Goal: Information Seeking & Learning: Learn about a topic

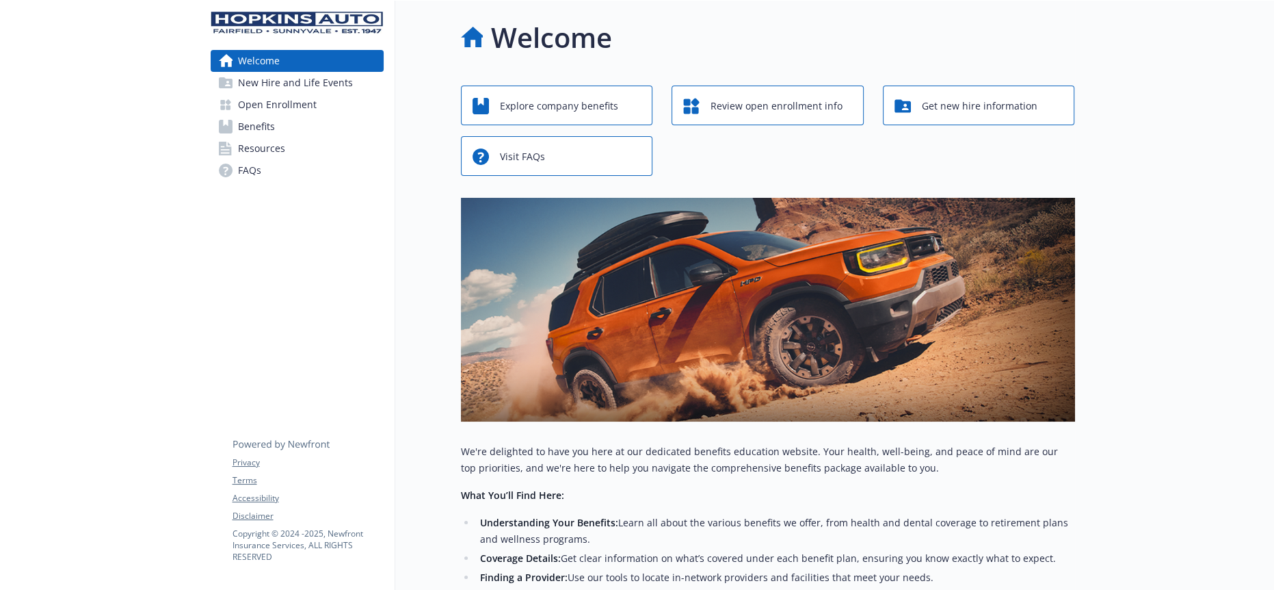
click at [241, 98] on span "Open Enrollment" at bounding box center [277, 105] width 79 height 22
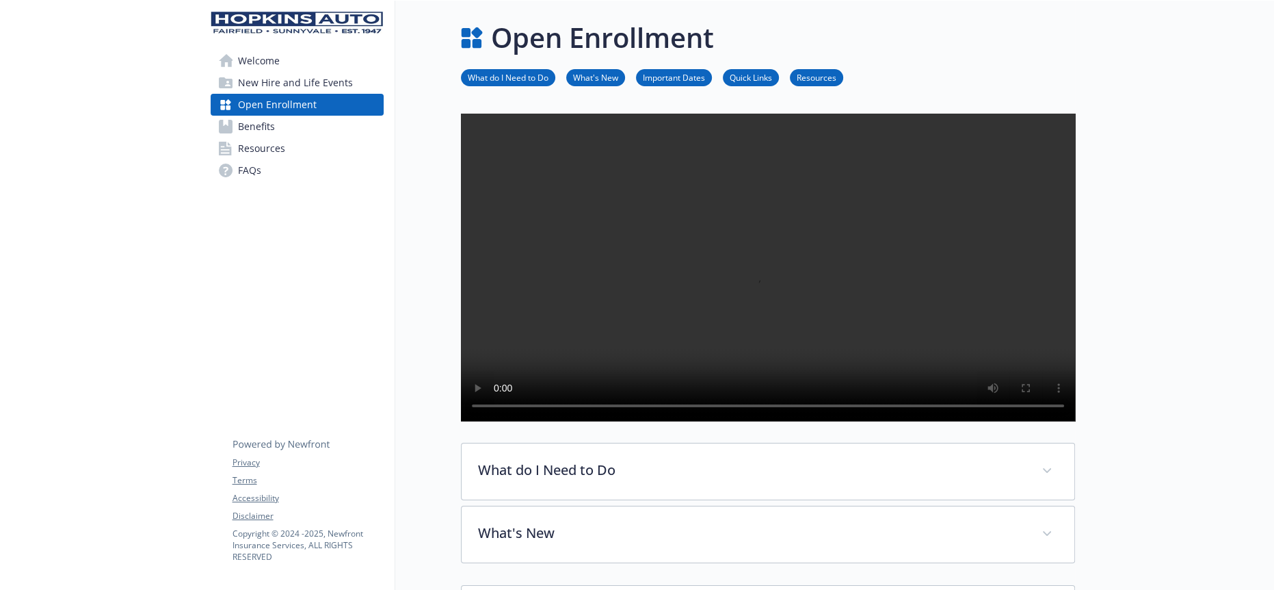
click at [295, 116] on link "Benefits" at bounding box center [297, 127] width 173 height 22
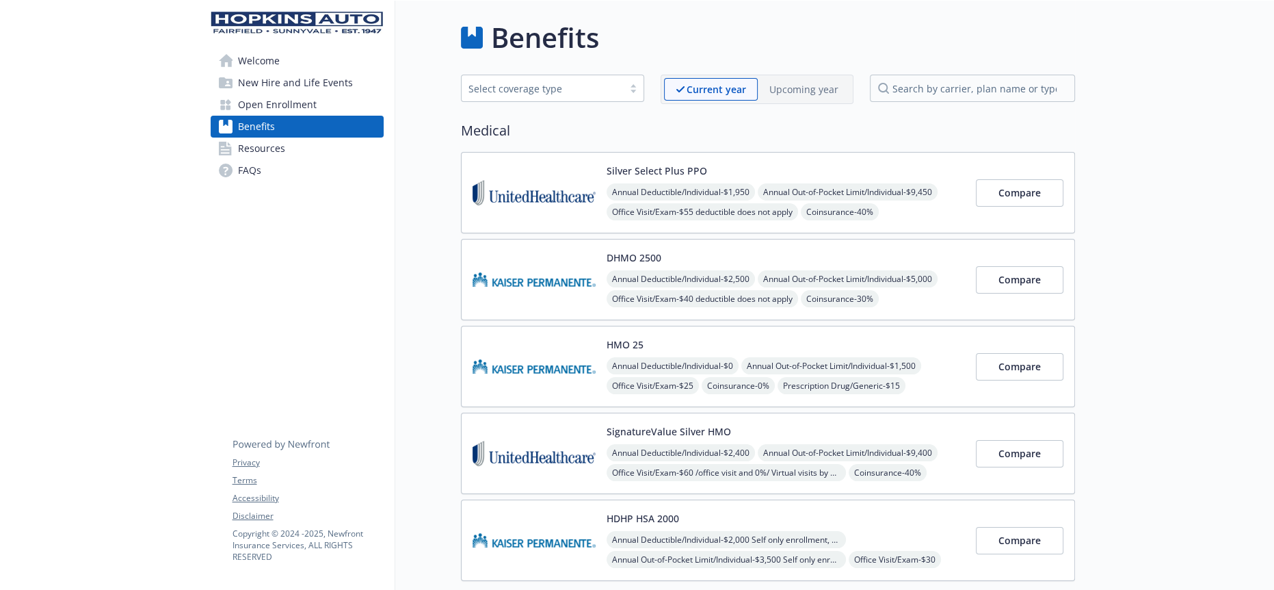
scroll to position [760, 0]
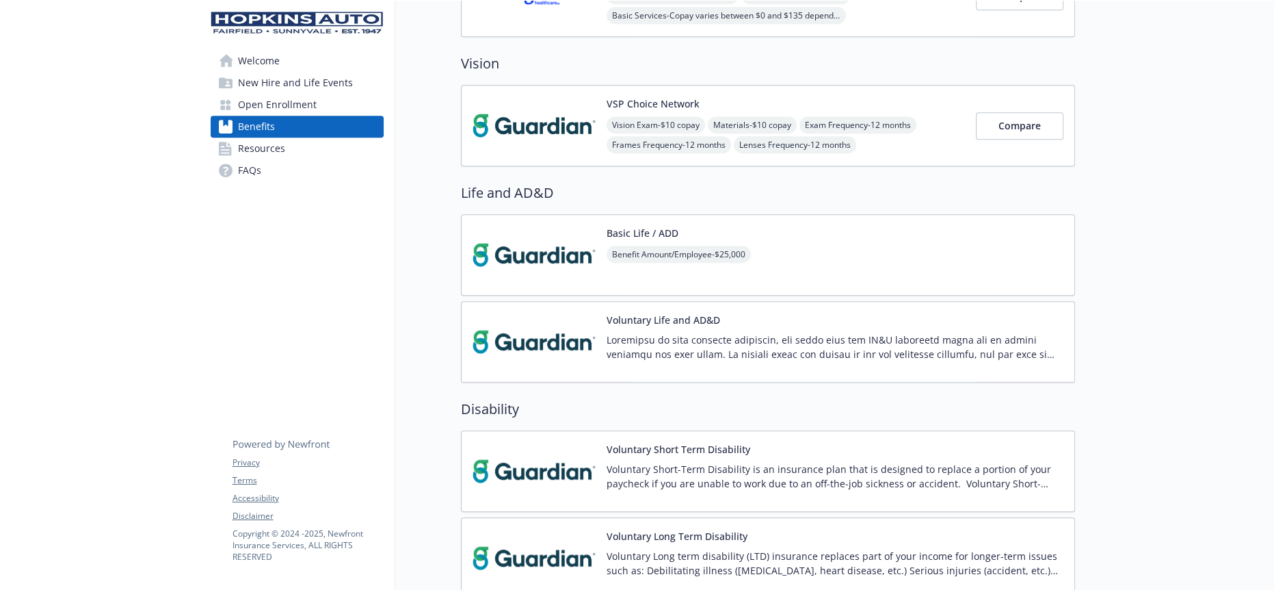
click at [523, 442] on img at bounding box center [534, 471] width 123 height 58
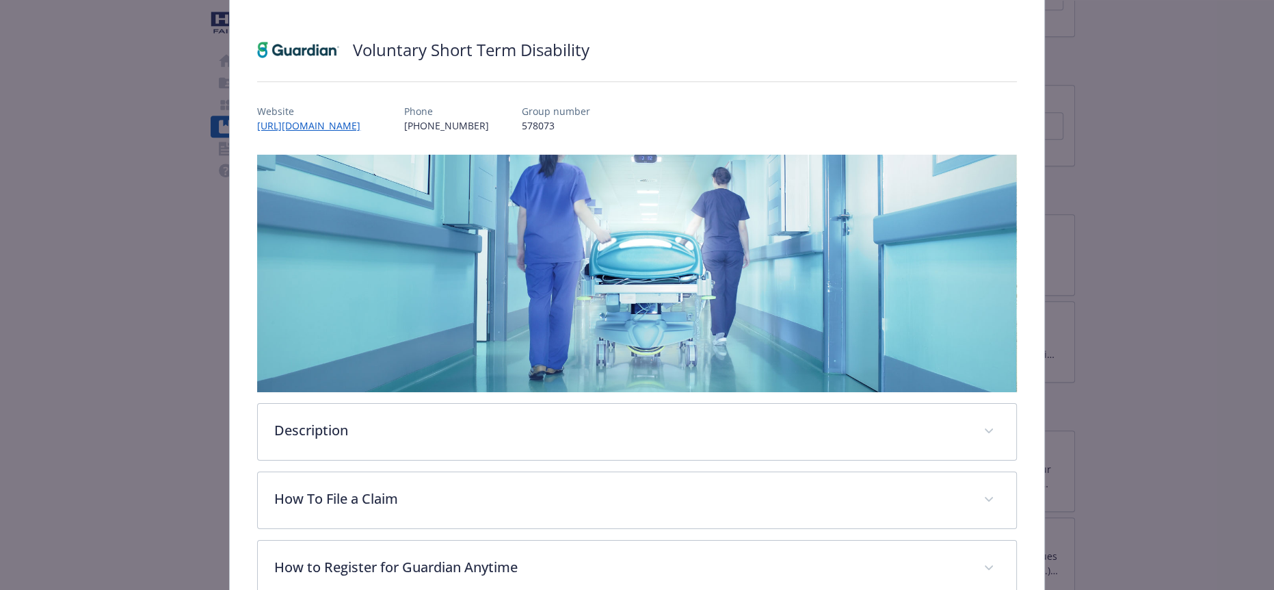
scroll to position [243, 0]
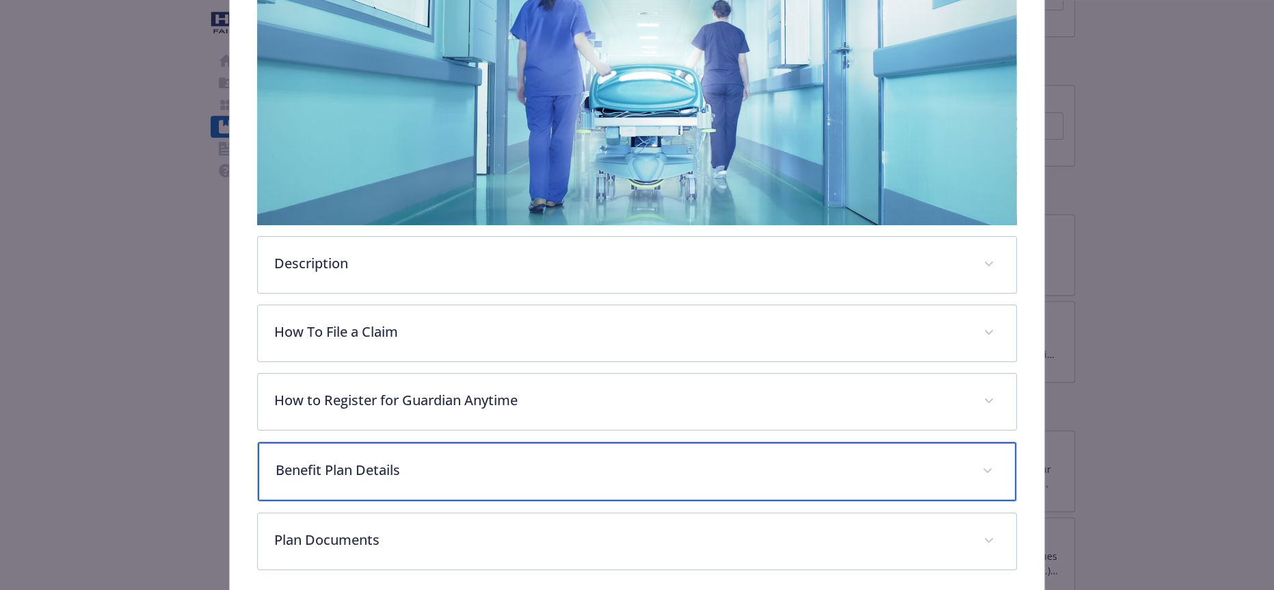
click at [336, 460] on p "Benefit Plan Details" at bounding box center [620, 470] width 689 height 21
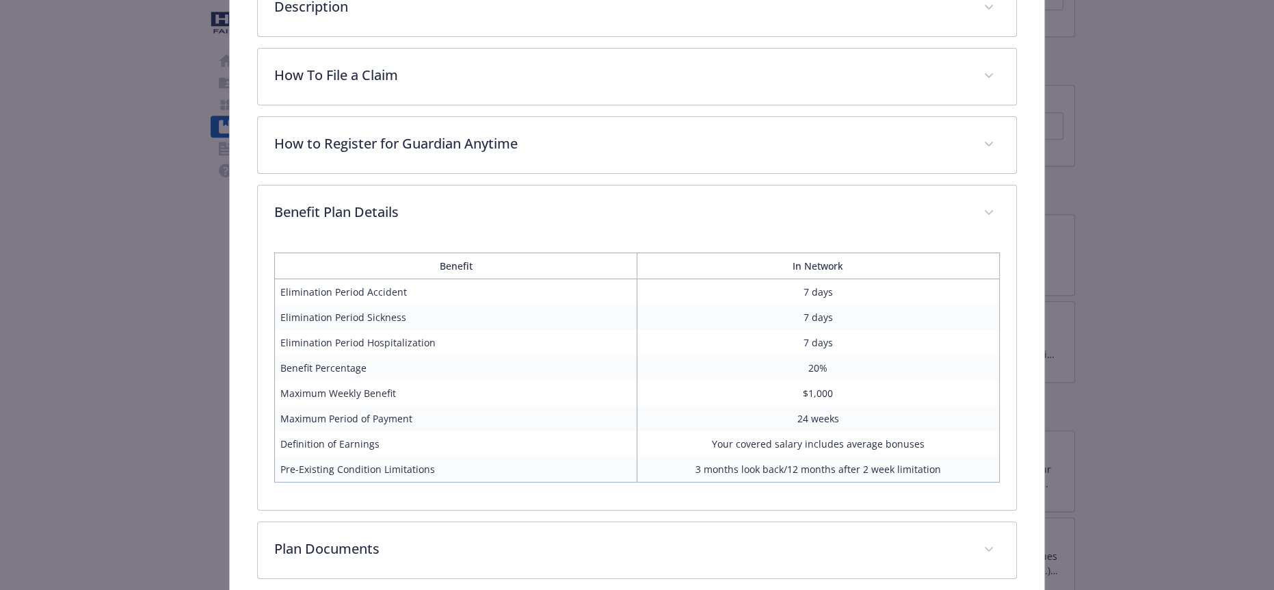
scroll to position [497, 0]
click at [516, 434] on td "Definition of Earnings" at bounding box center [456, 446] width 362 height 25
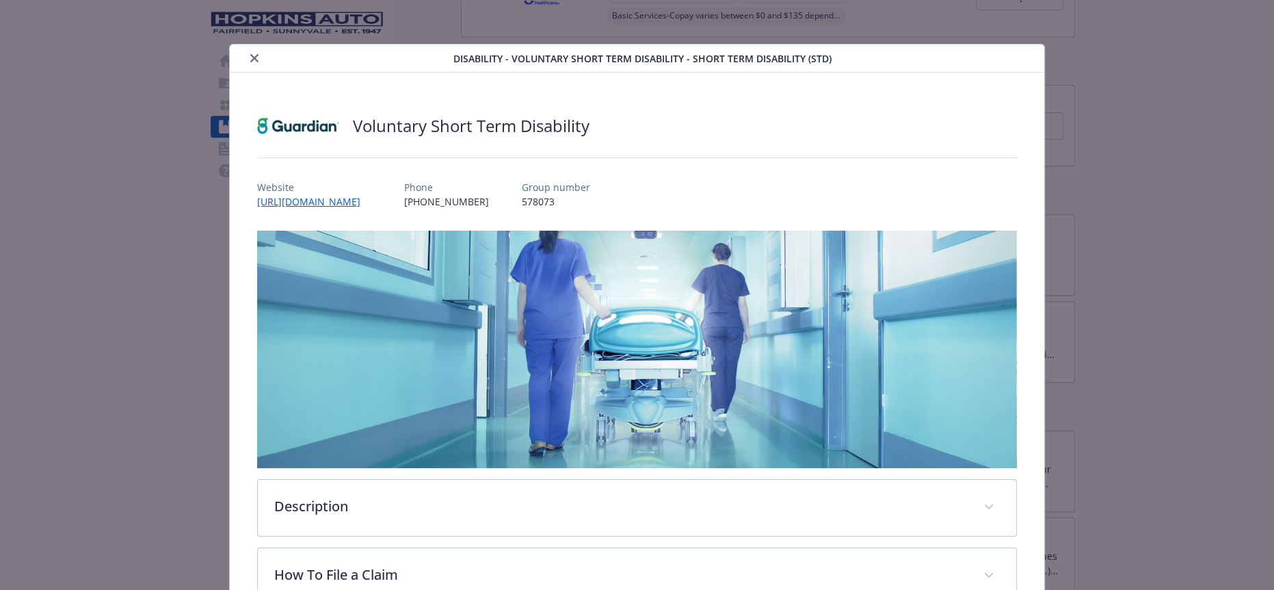
click at [250, 54] on icon "close" at bounding box center [254, 58] width 8 height 8
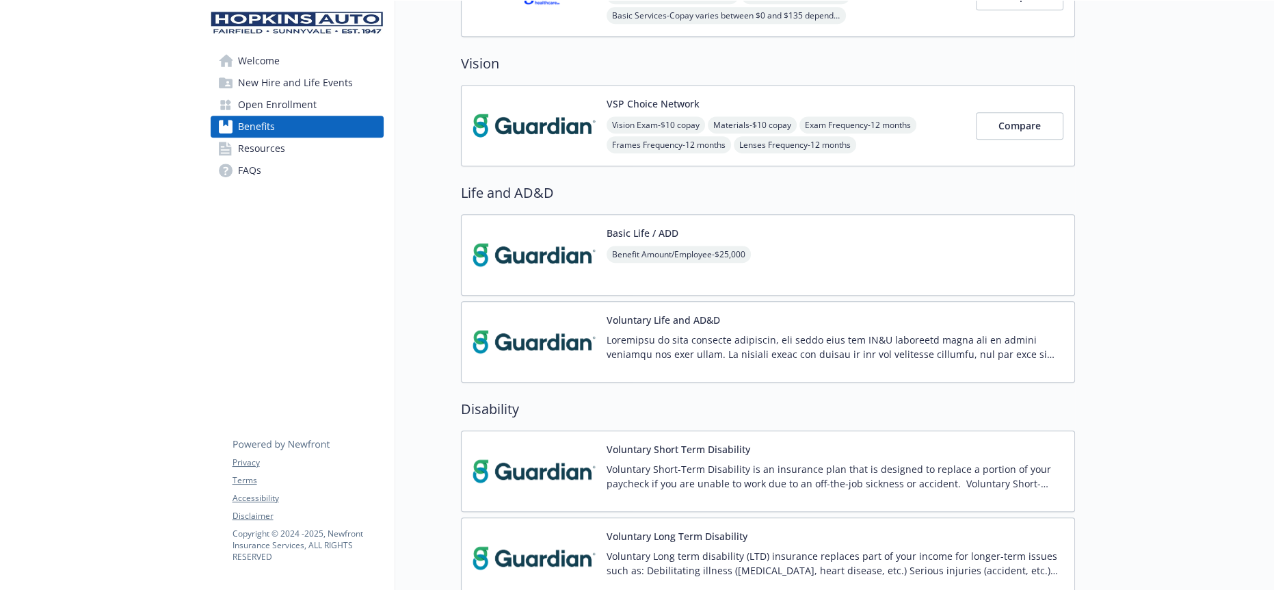
click at [529, 529] on img at bounding box center [534, 558] width 123 height 58
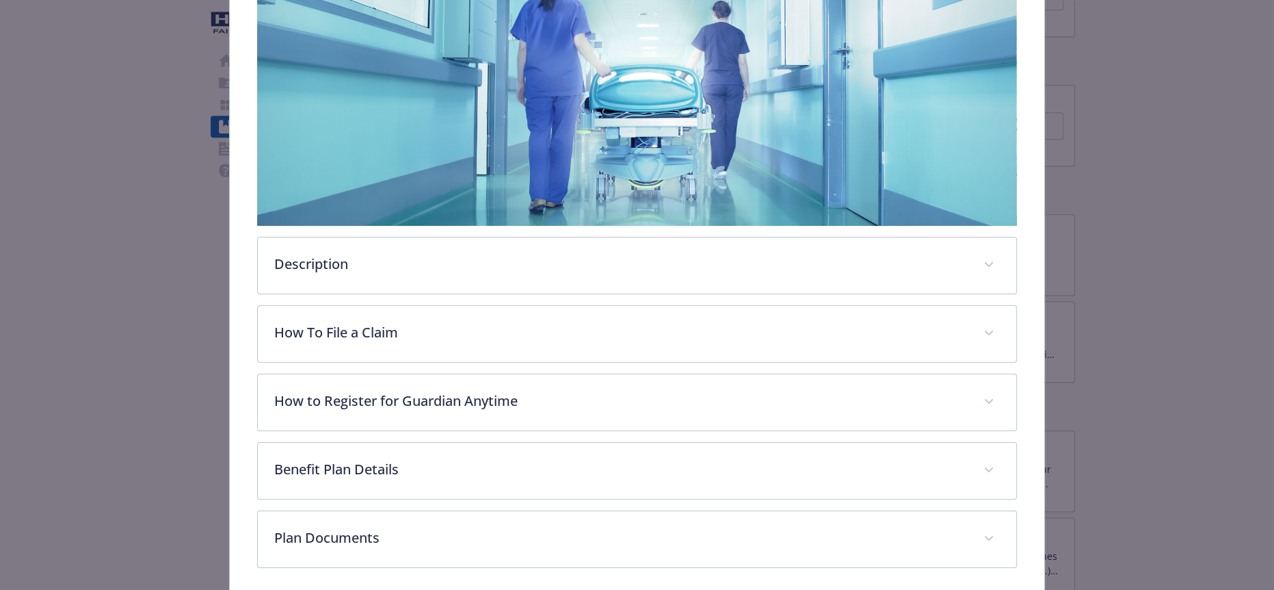
scroll to position [243, 0]
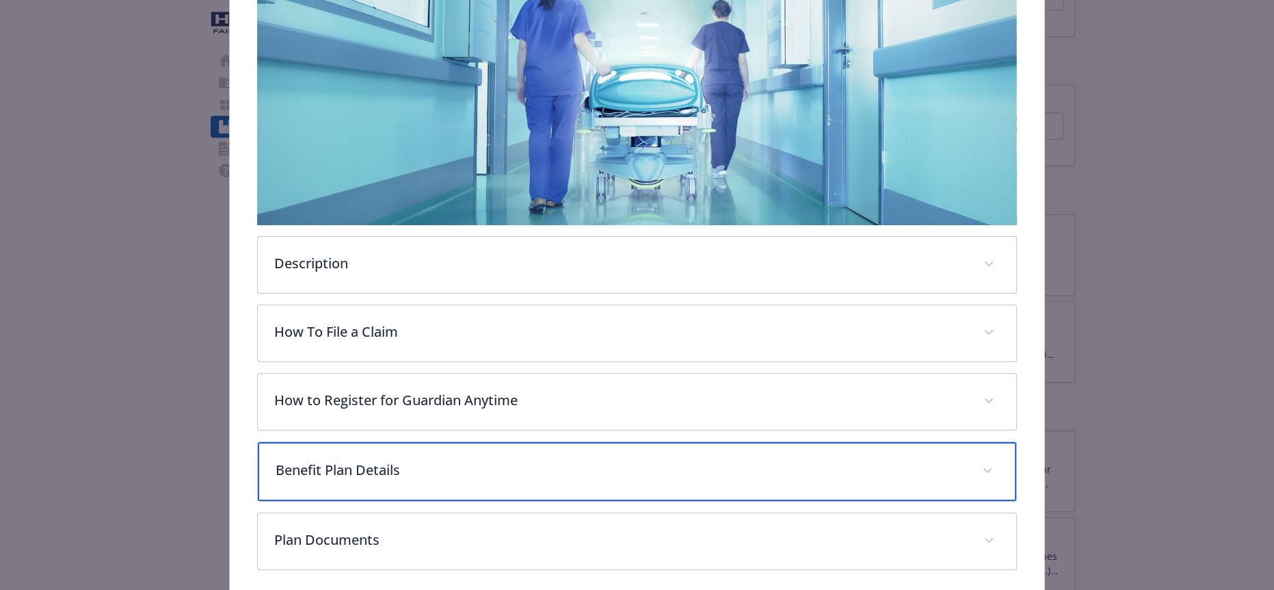
click at [321, 460] on p "Benefit Plan Details" at bounding box center [620, 470] width 689 height 21
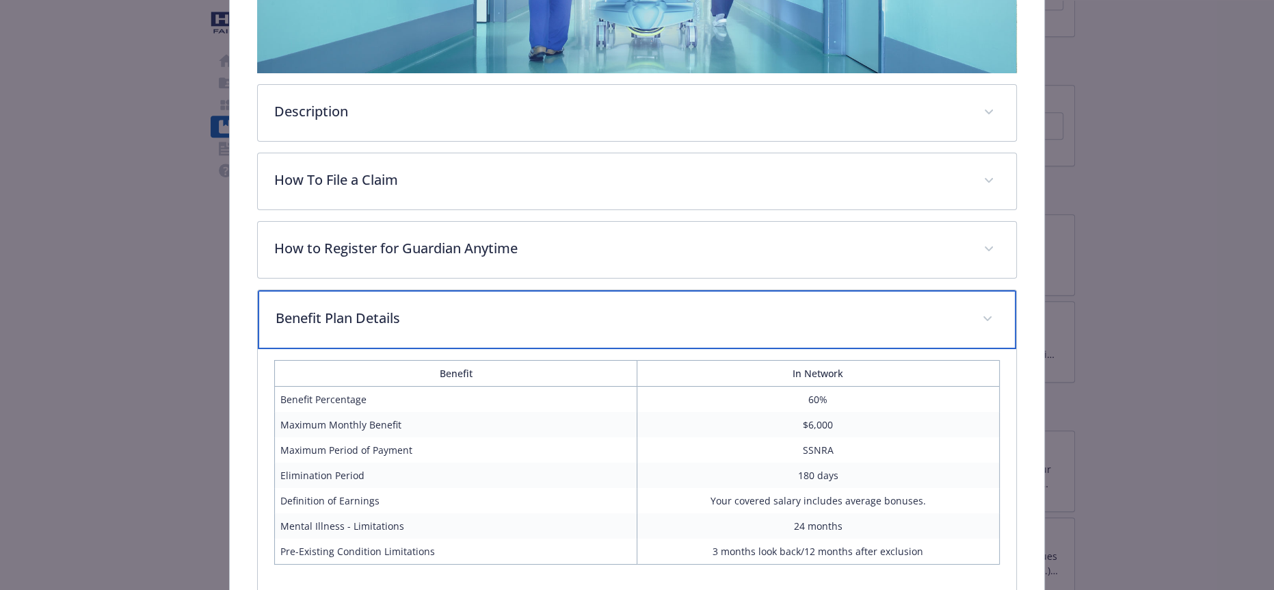
scroll to position [0, 0]
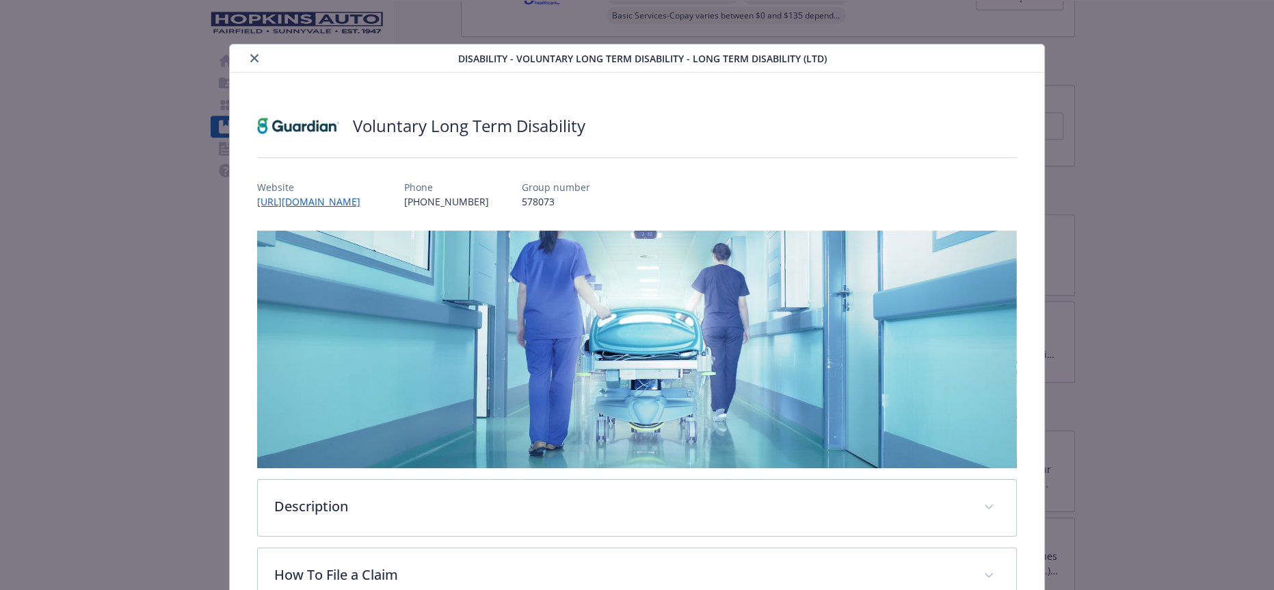
click at [250, 54] on icon "close" at bounding box center [254, 58] width 8 height 8
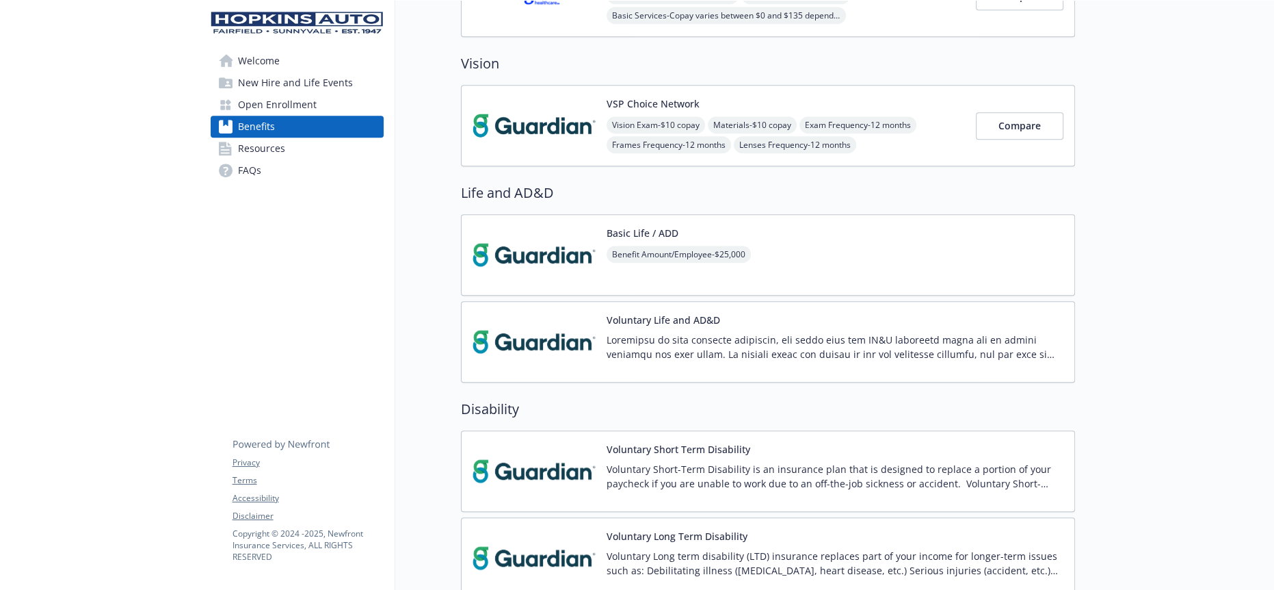
click at [533, 529] on img at bounding box center [534, 558] width 123 height 58
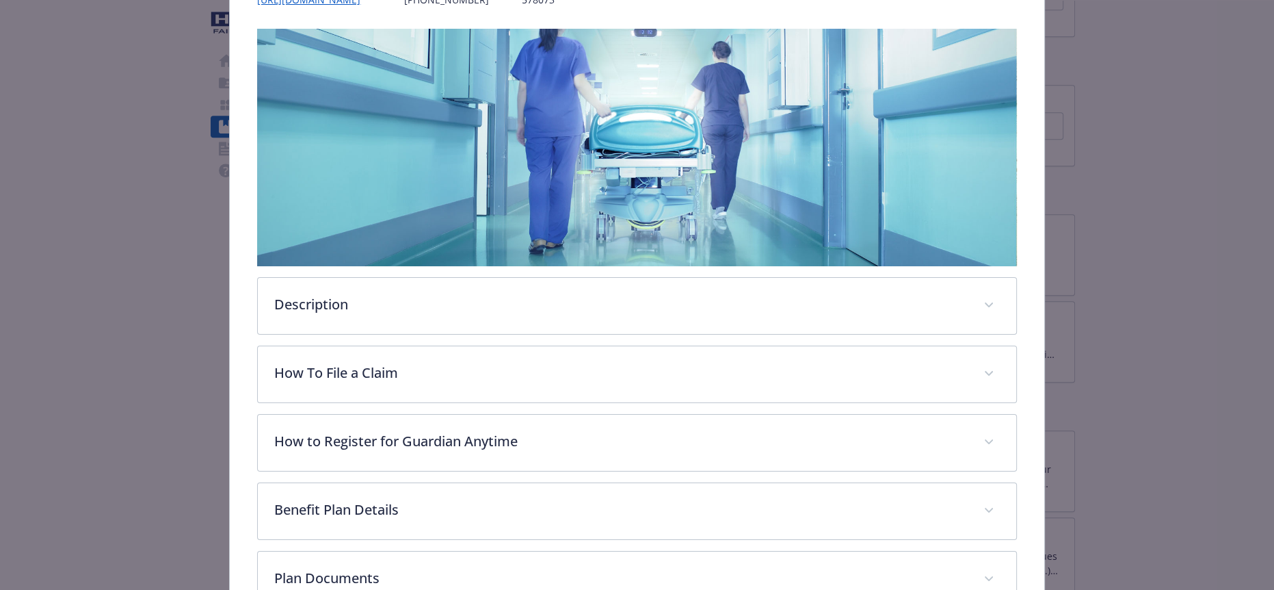
scroll to position [243, 0]
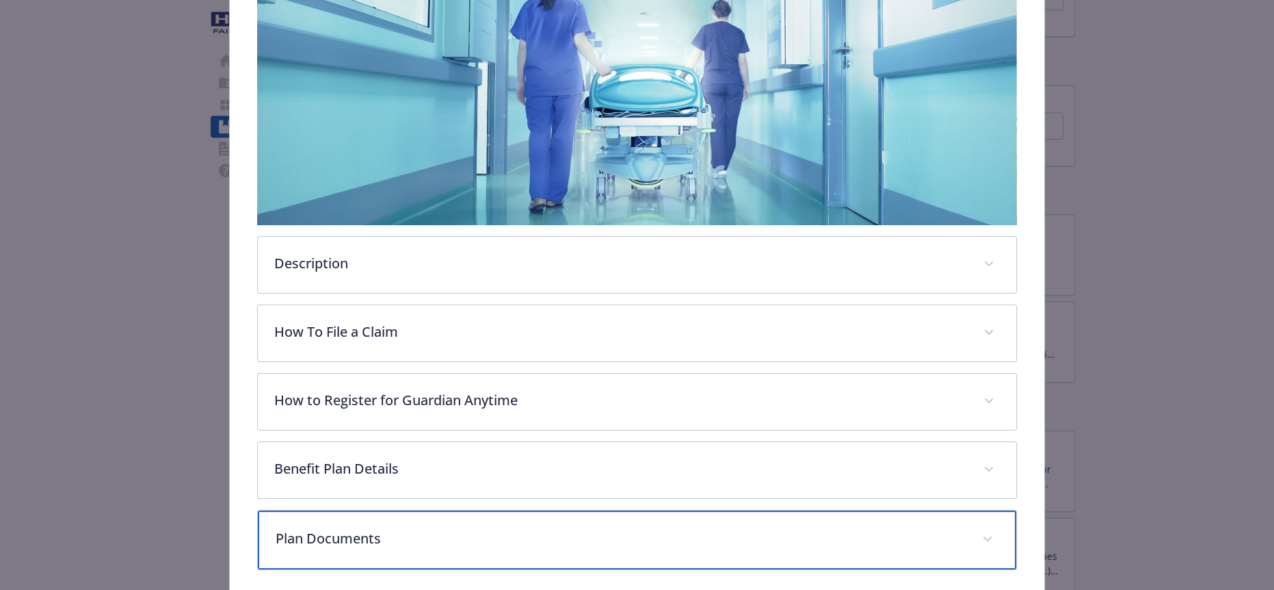
click at [399, 528] on p "Plan Documents" at bounding box center [620, 538] width 689 height 21
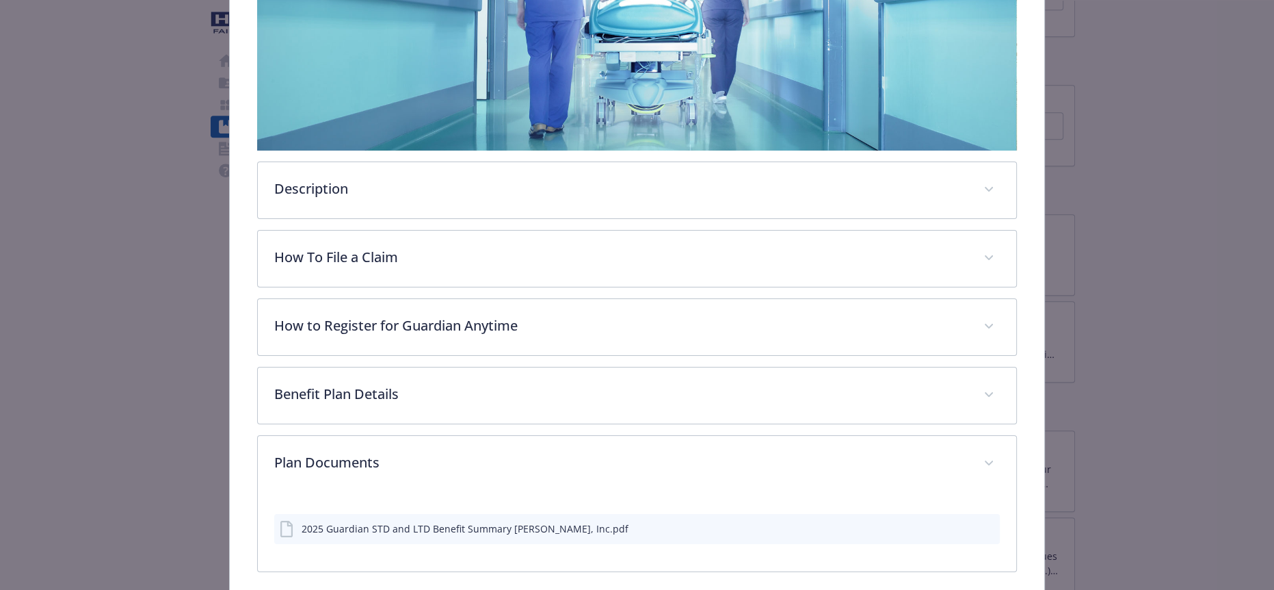
click at [960, 521] on button "details for plan Disability - Voluntary Long Term Disability - Long Term Disabi…" at bounding box center [965, 528] width 11 height 14
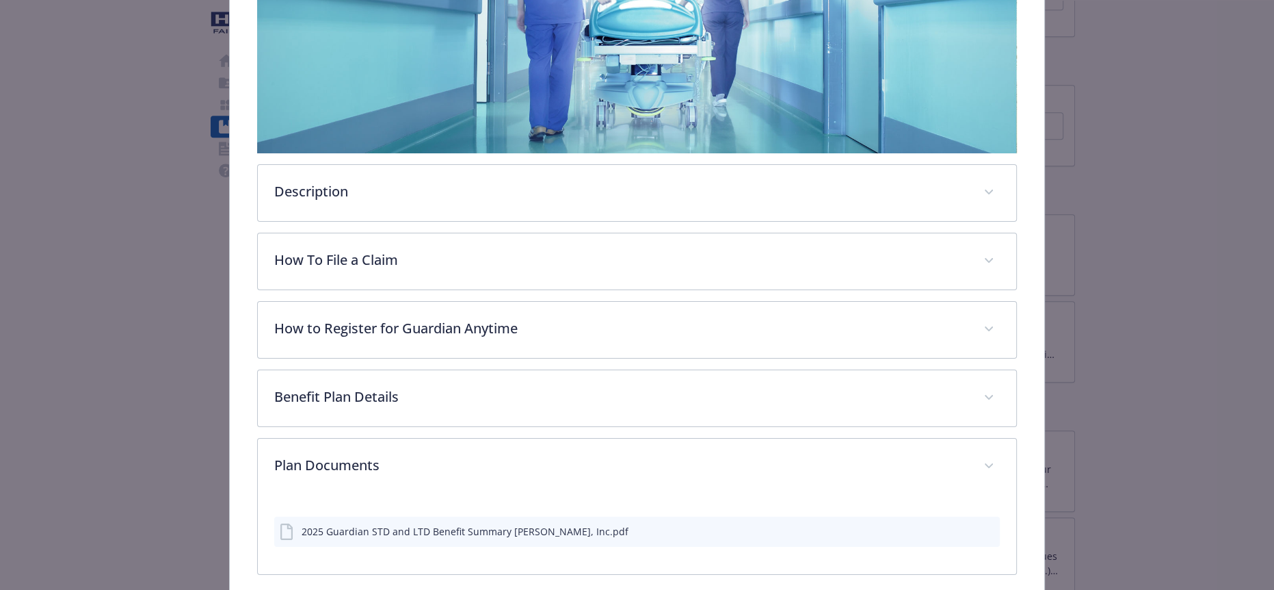
click at [981, 525] on icon "preview file" at bounding box center [987, 530] width 12 height 10
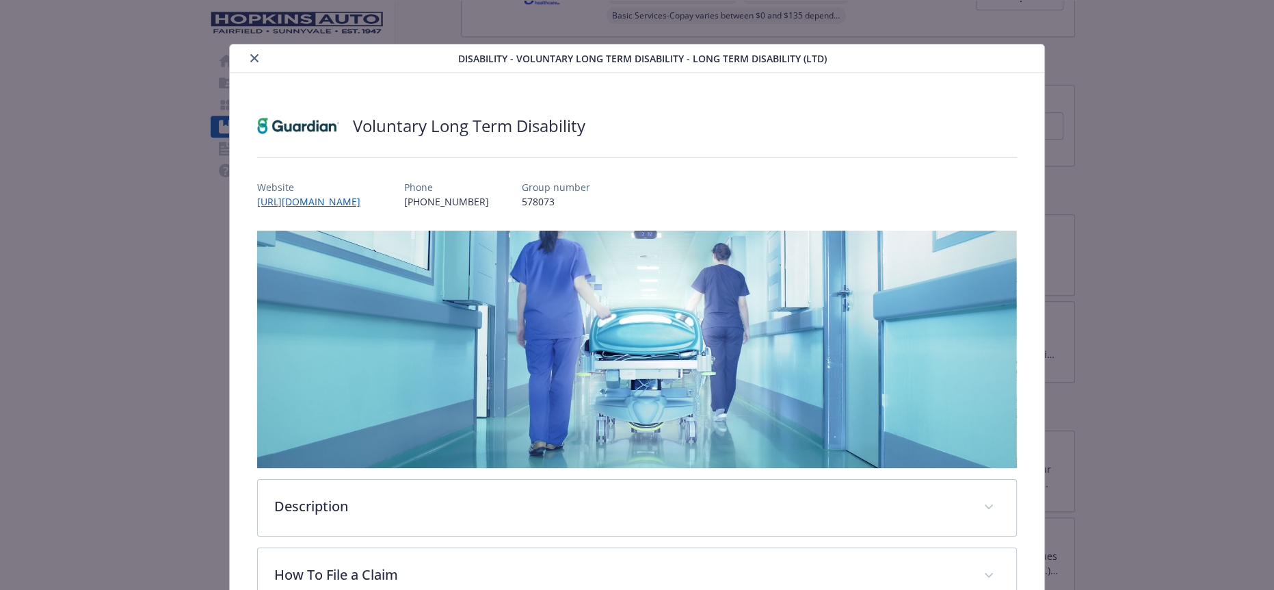
click at [246, 51] on button "close" at bounding box center [254, 58] width 16 height 16
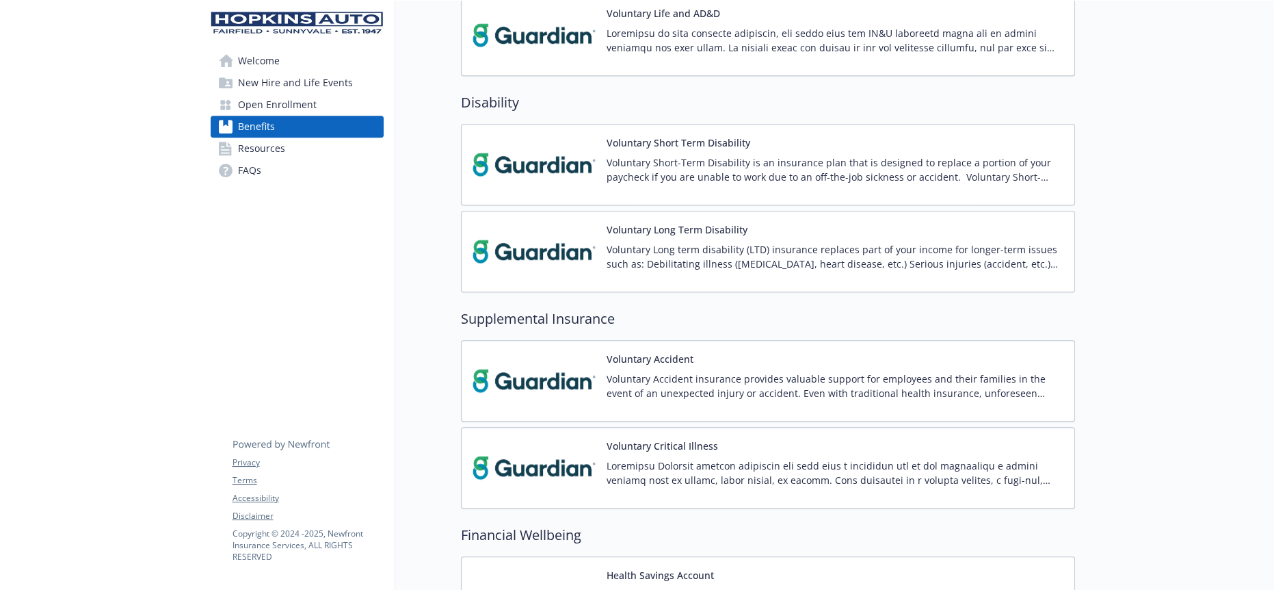
scroll to position [1033, 0]
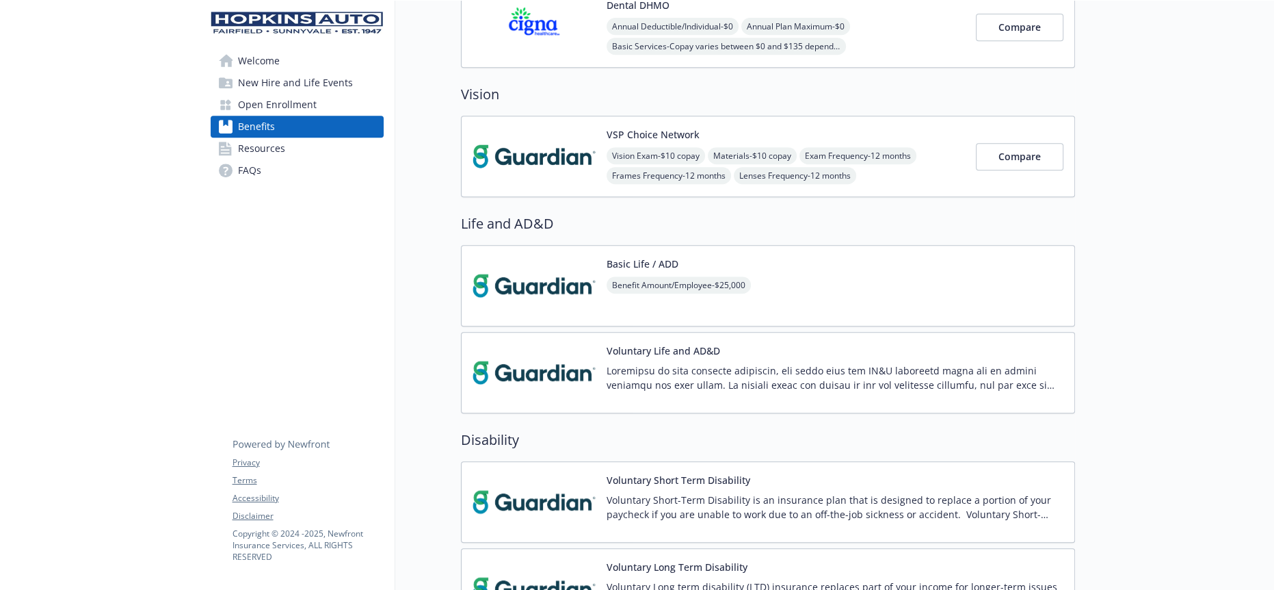
click at [568, 343] on img at bounding box center [534, 372] width 123 height 58
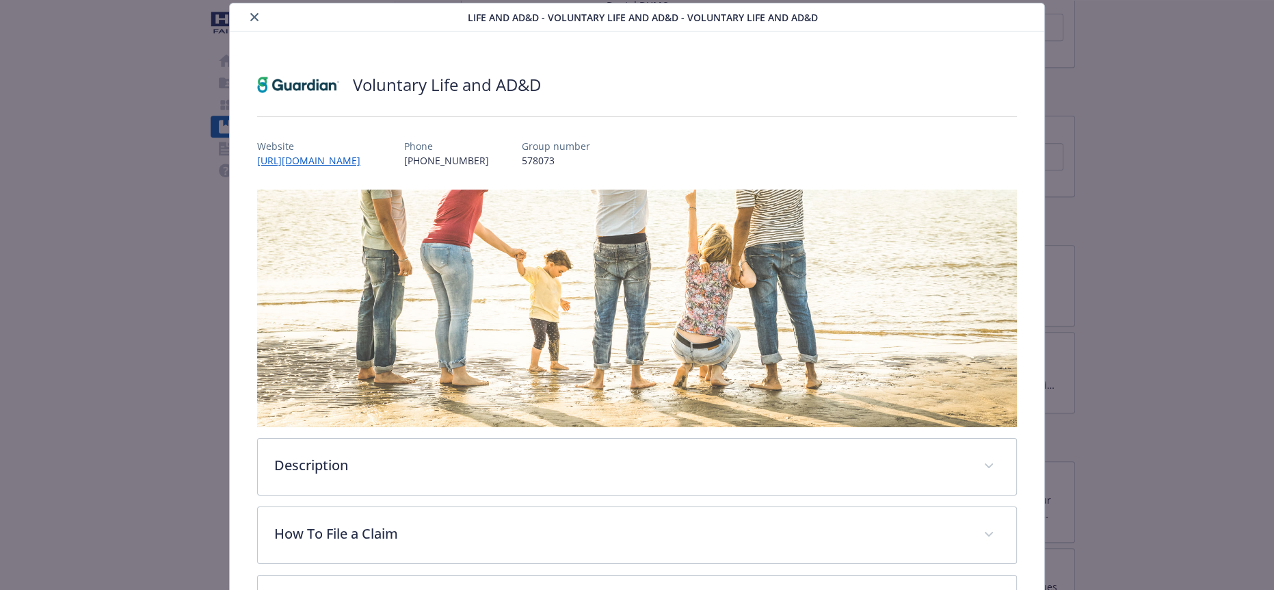
scroll to position [364, 0]
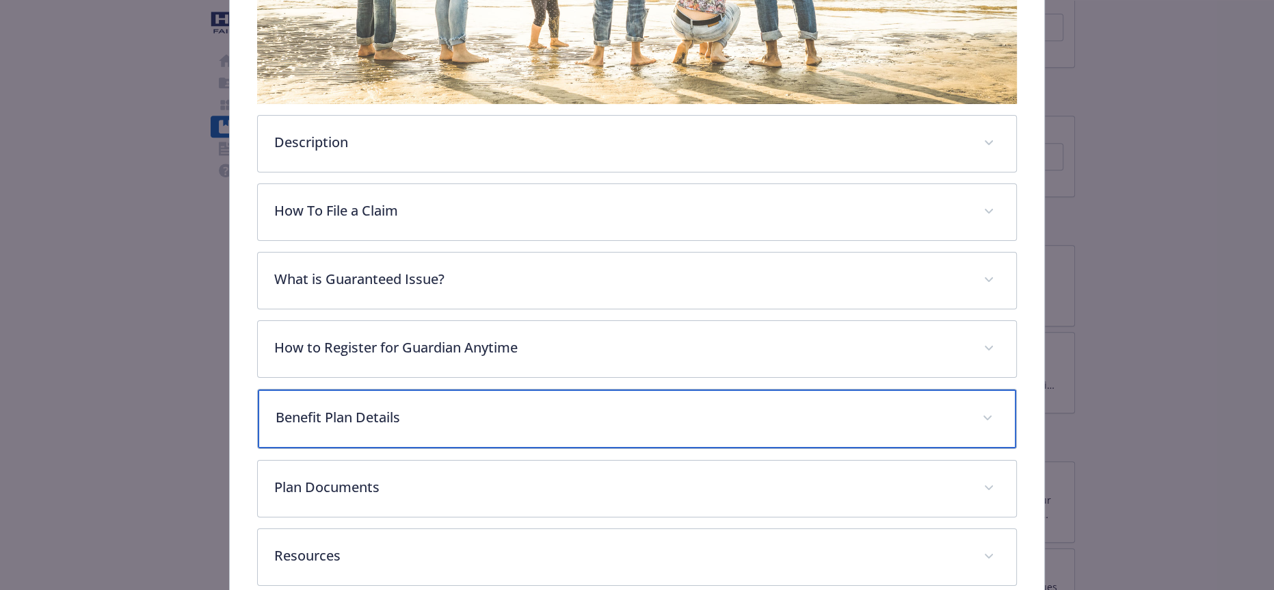
click at [386, 407] on p "Benefit Plan Details" at bounding box center [620, 417] width 689 height 21
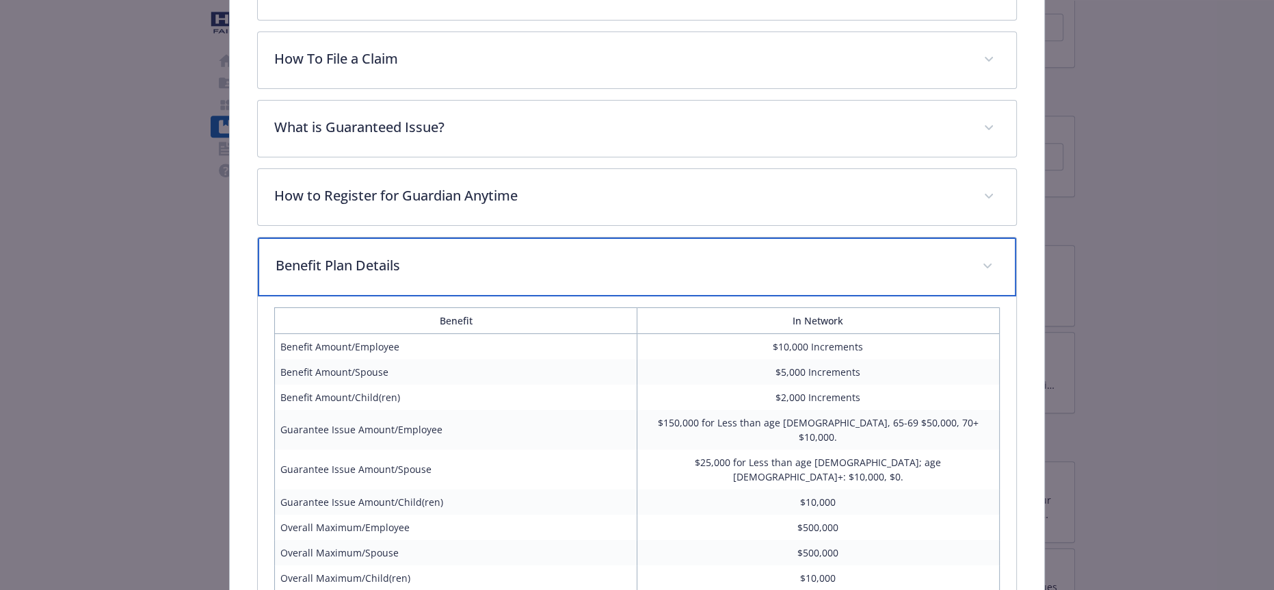
scroll to position [0, 0]
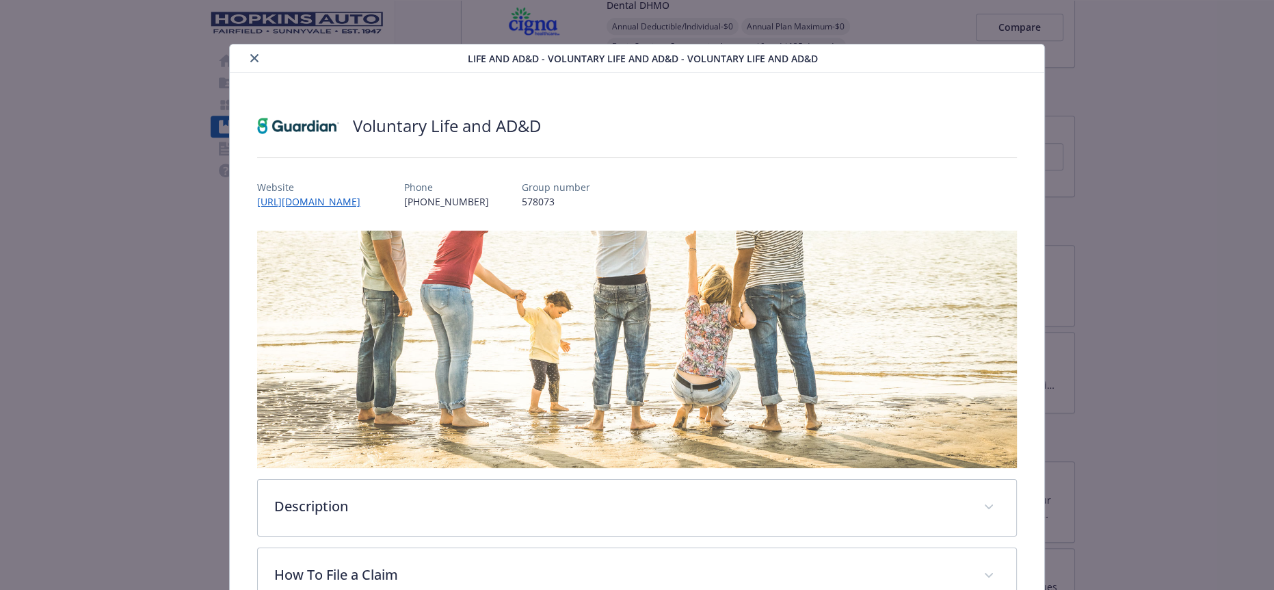
click at [250, 57] on icon "close" at bounding box center [254, 58] width 8 height 8
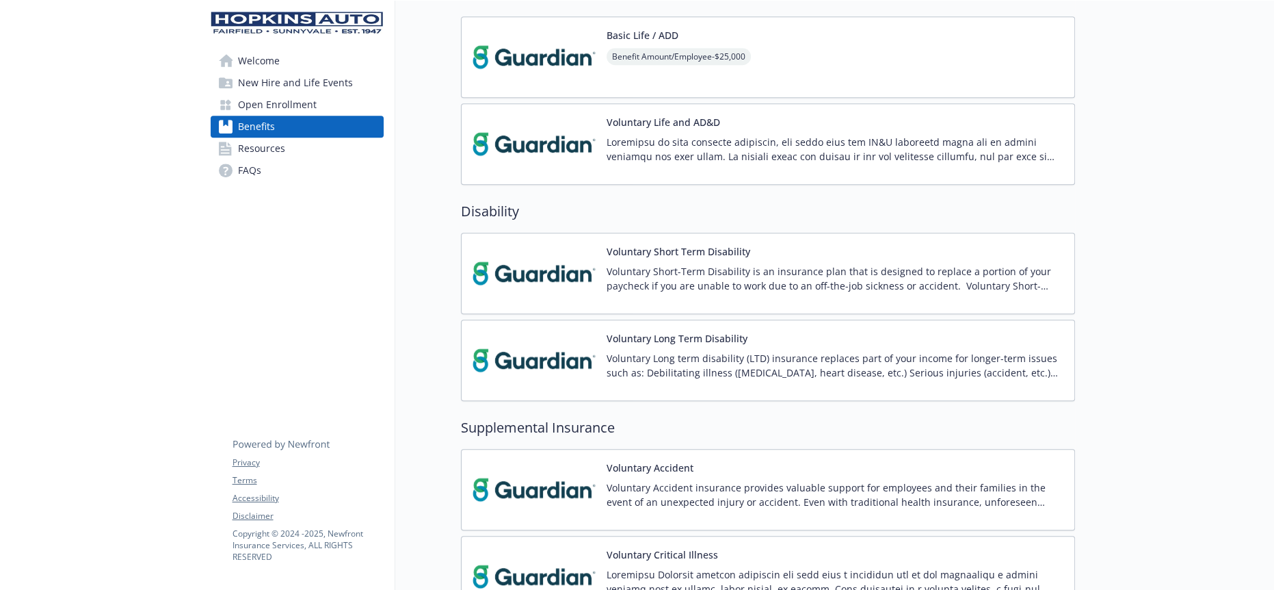
click at [624, 567] on p at bounding box center [835, 581] width 457 height 29
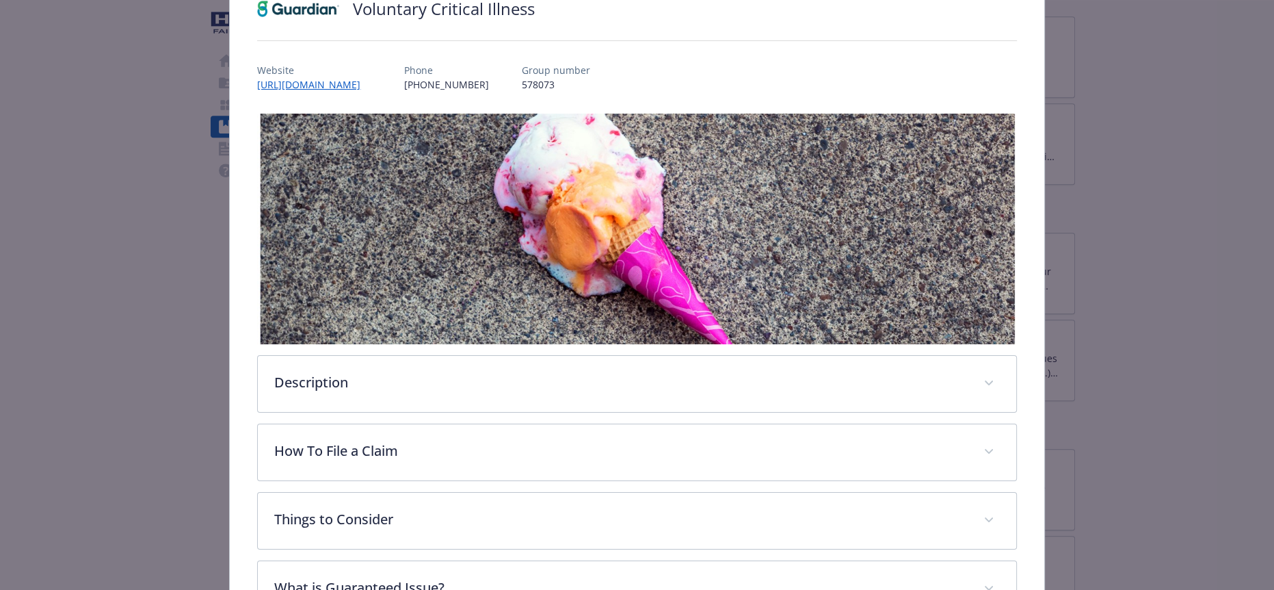
scroll to position [356, 0]
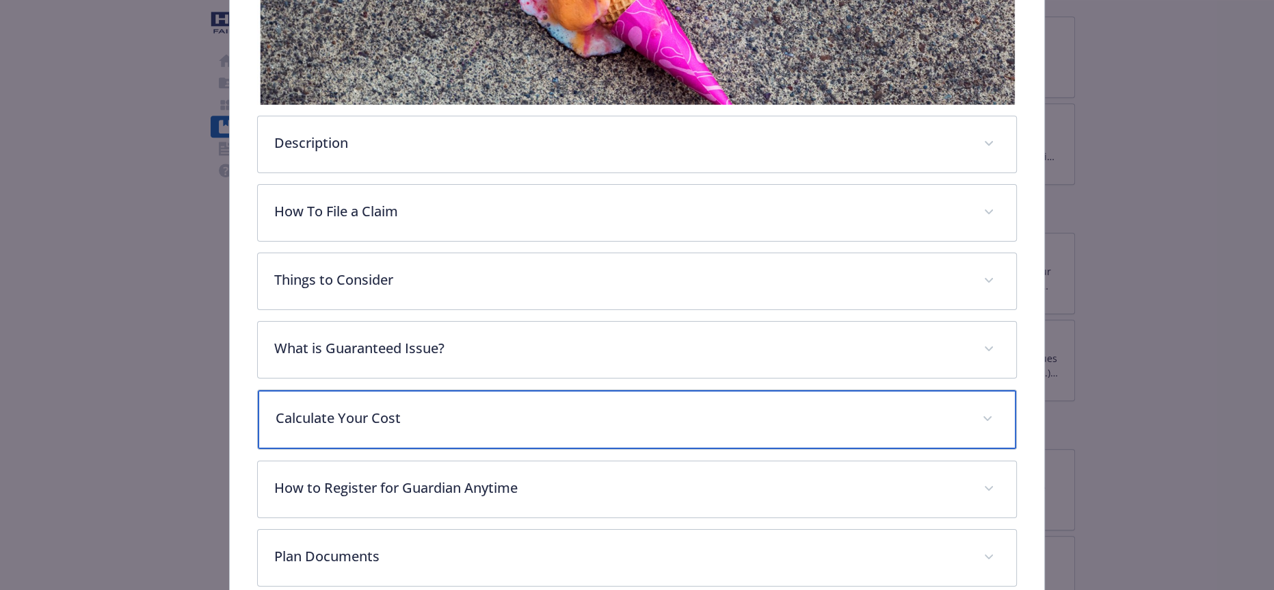
click at [389, 390] on div "Calculate Your Cost" at bounding box center [637, 419] width 758 height 59
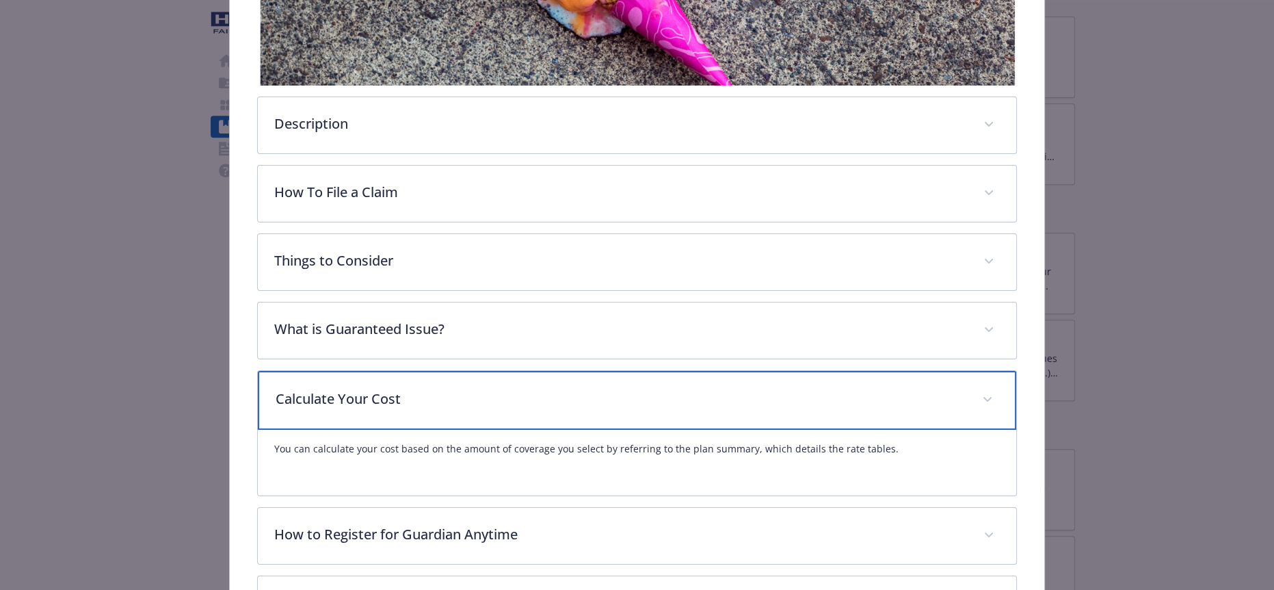
scroll to position [419, 0]
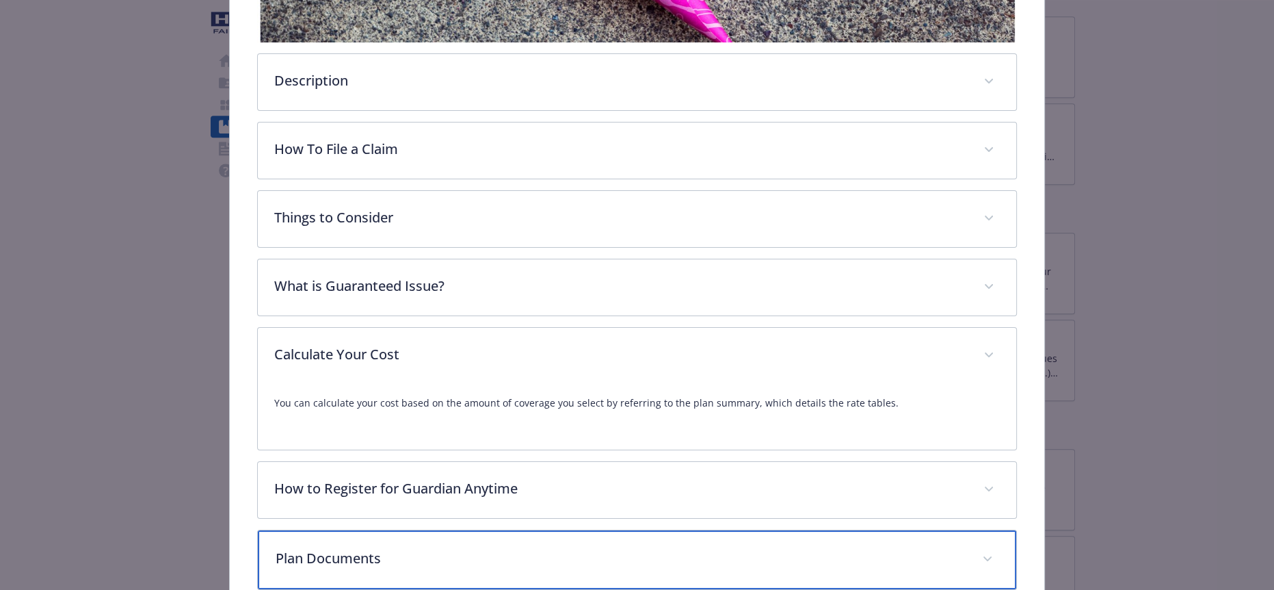
click at [357, 530] on div "Plan Documents" at bounding box center [637, 559] width 758 height 59
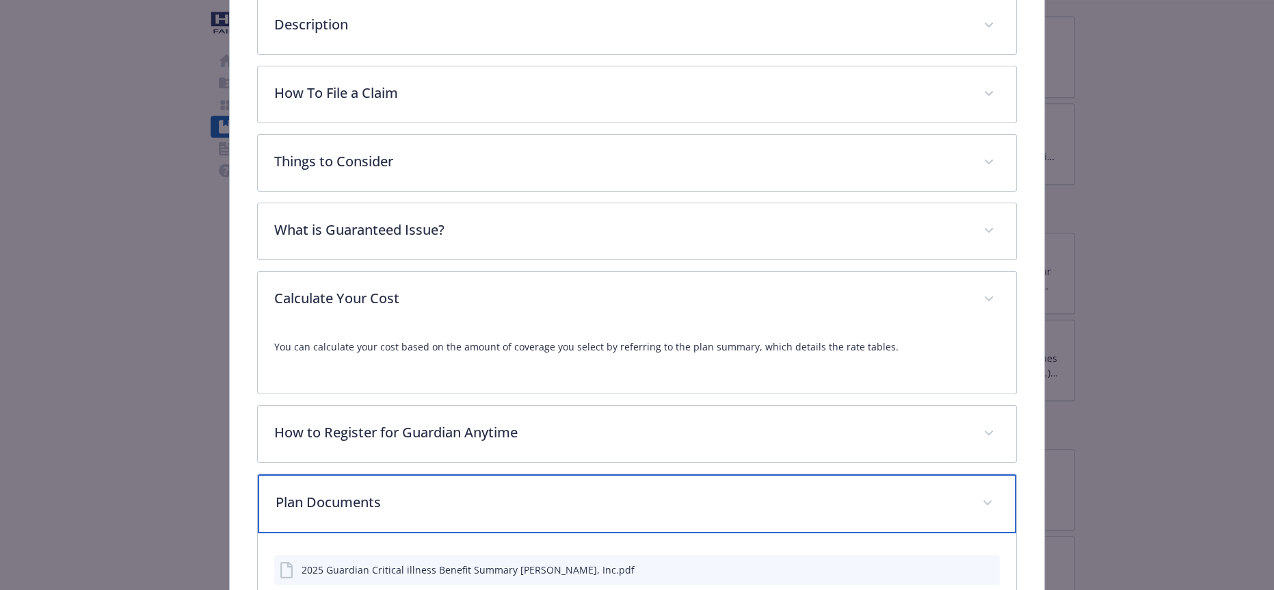
scroll to position [490, 0]
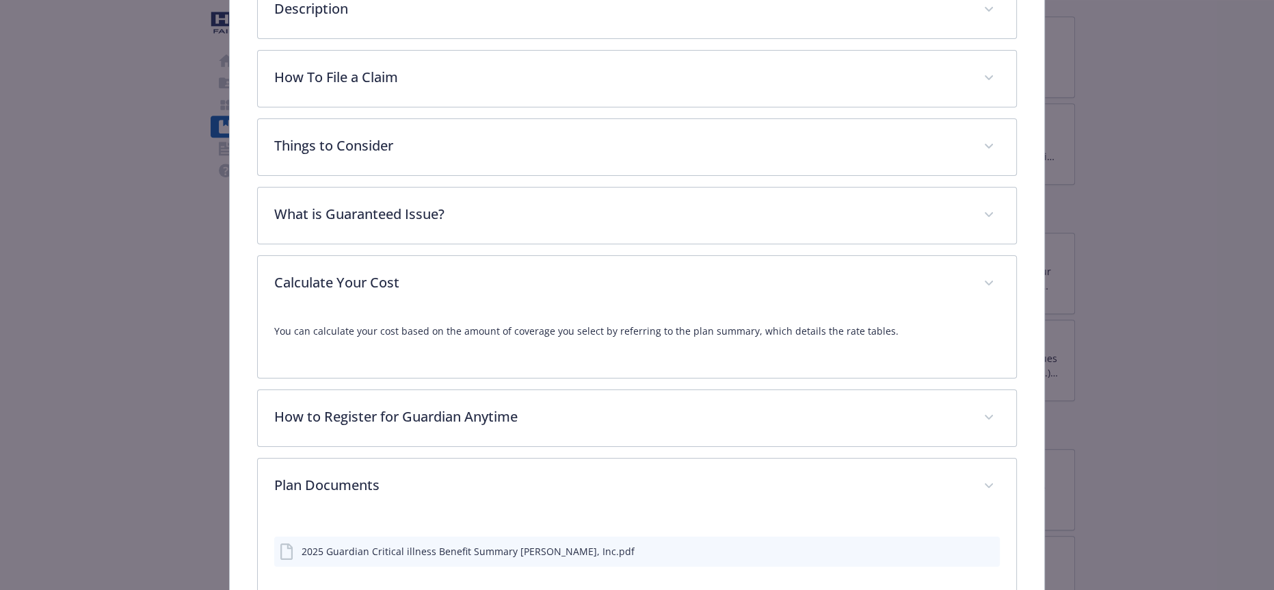
click at [981, 546] on icon "preview file" at bounding box center [987, 551] width 12 height 10
